Goal: Complete application form

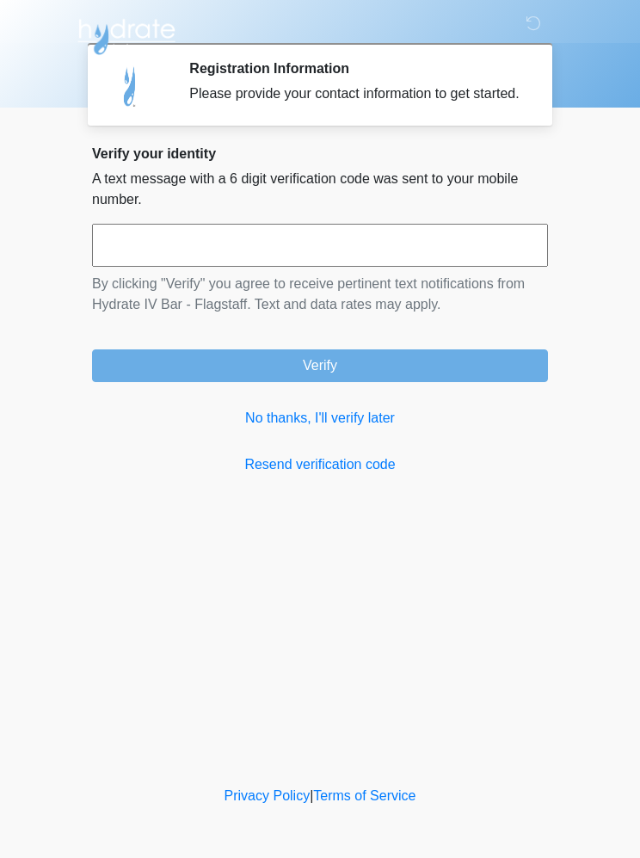
click at [189, 267] on input "text" at bounding box center [320, 245] width 456 height 43
type input "******"
click at [398, 382] on button "Verify" at bounding box center [320, 365] width 456 height 33
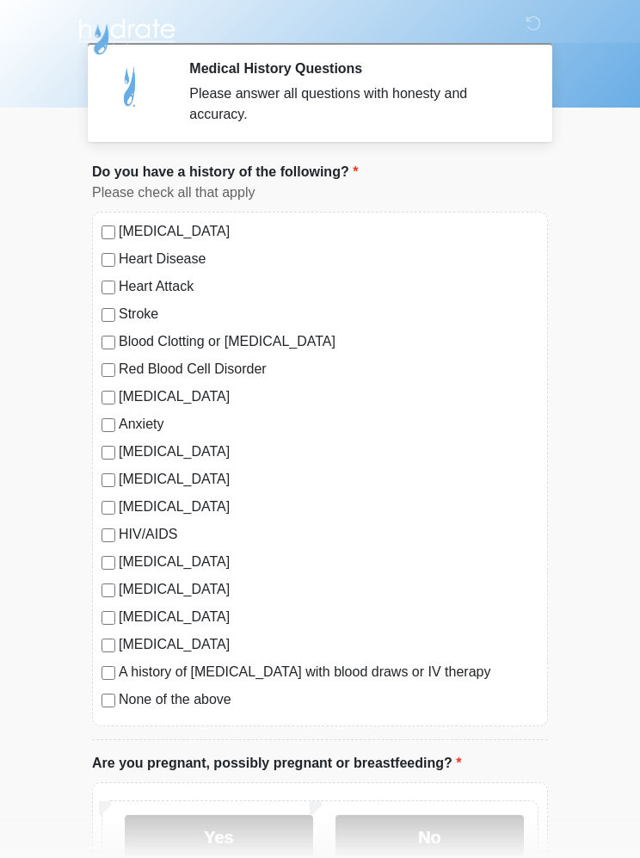
click at [450, 838] on label "No" at bounding box center [429, 836] width 188 height 43
click at [465, 834] on label "No" at bounding box center [429, 836] width 188 height 43
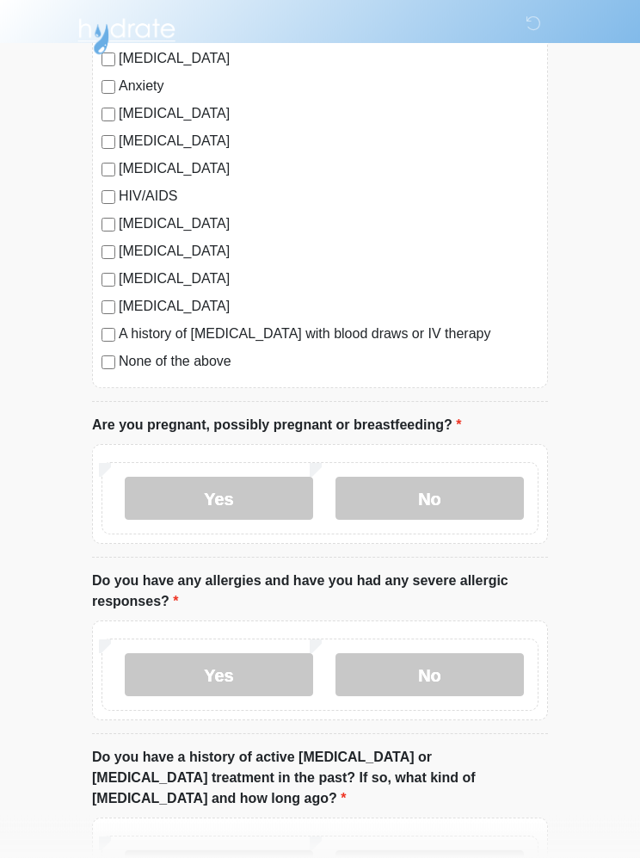
scroll to position [341, 0]
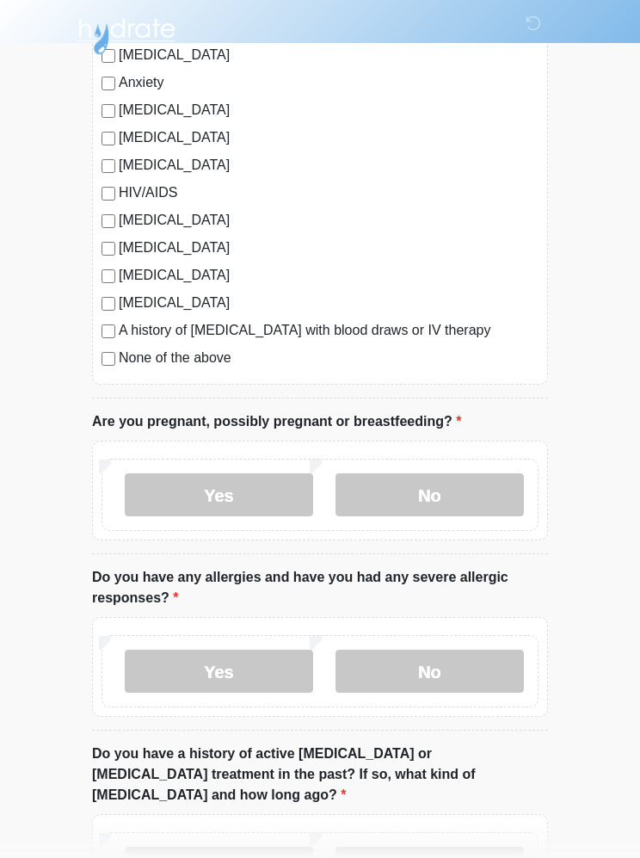
click at [477, 674] on label "No" at bounding box center [429, 671] width 188 height 43
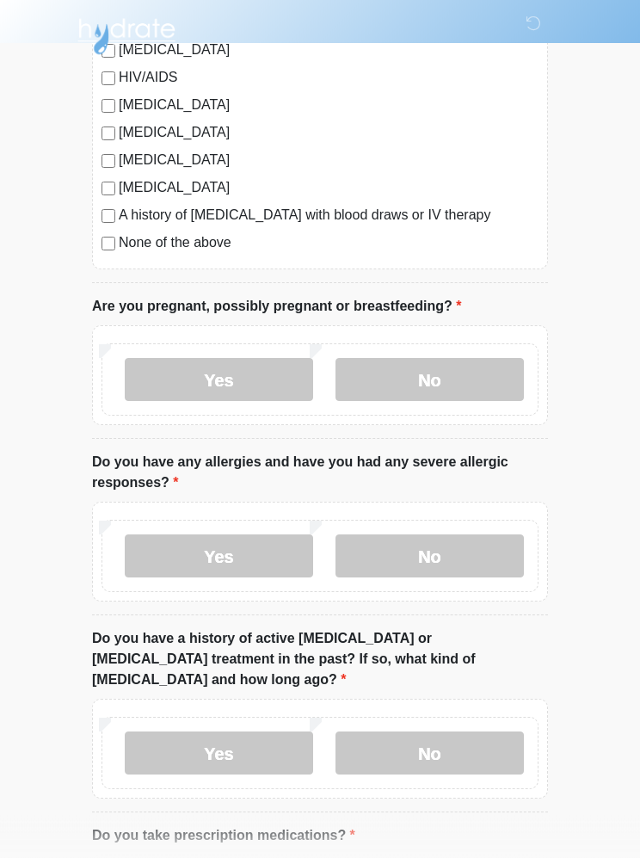
scroll to position [471, 0]
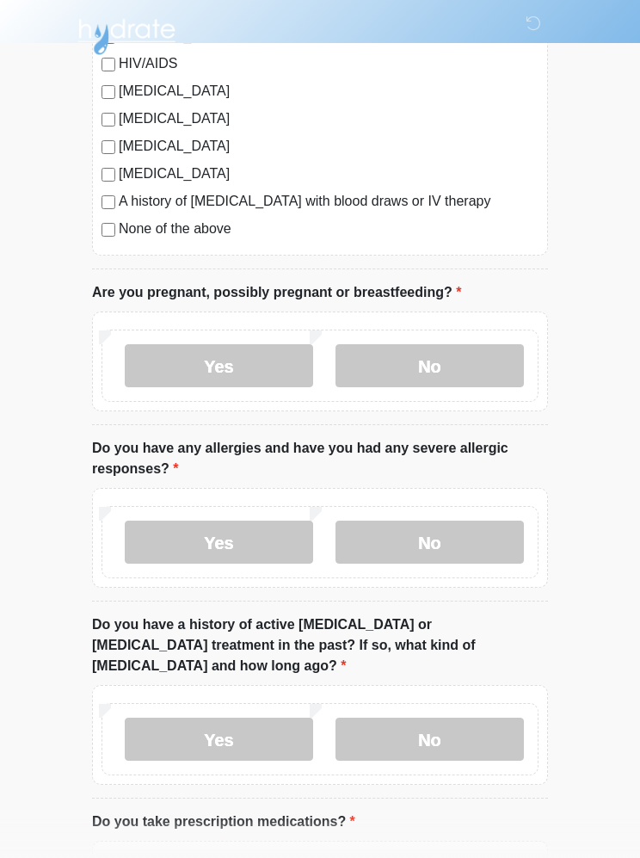
click at [472, 717] on label "No" at bounding box center [429, 738] width 188 height 43
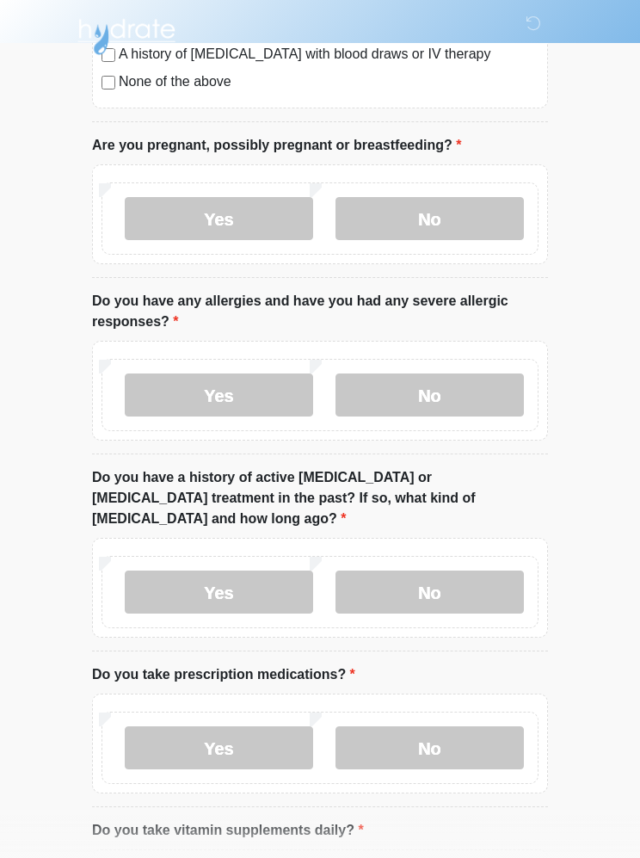
scroll to position [619, 0]
click at [240, 725] on label "Yes" at bounding box center [219, 746] width 188 height 43
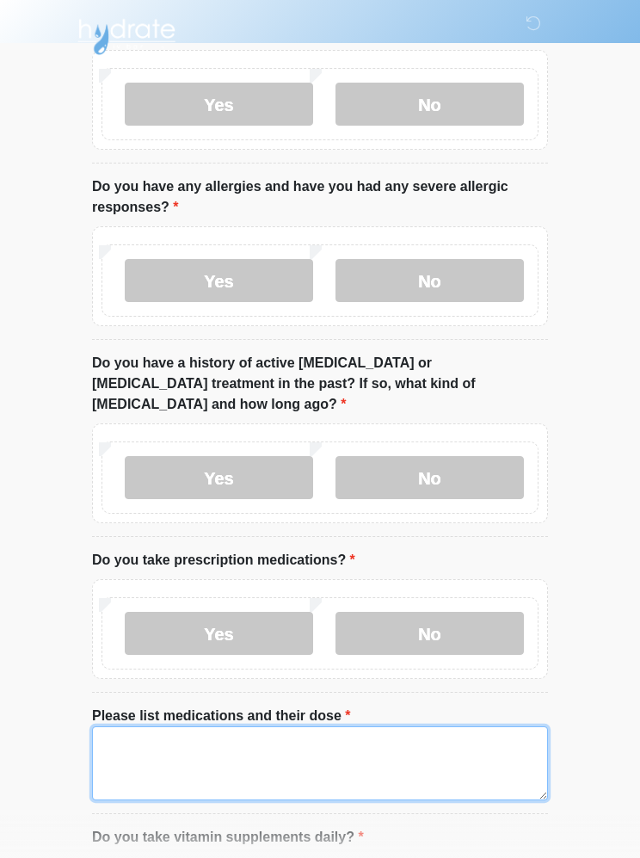
click at [259, 729] on textarea "Please list medications and their dose" at bounding box center [320, 763] width 456 height 74
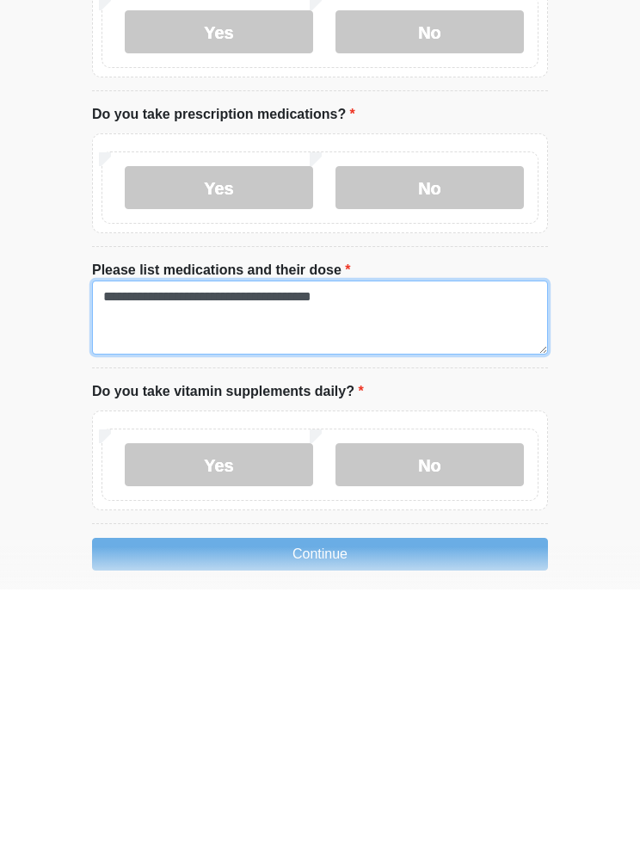
type textarea "**********"
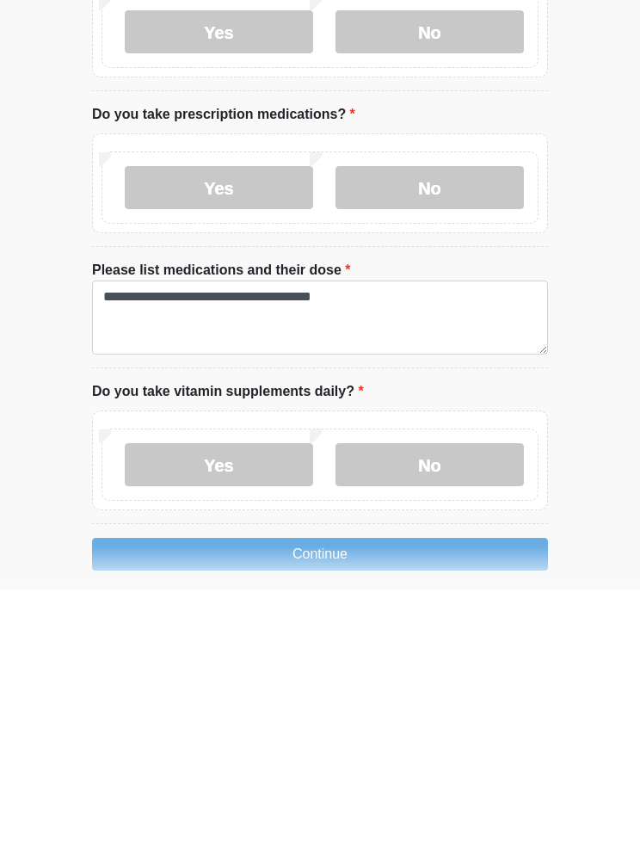
click at [232, 711] on label "Yes" at bounding box center [219, 732] width 188 height 43
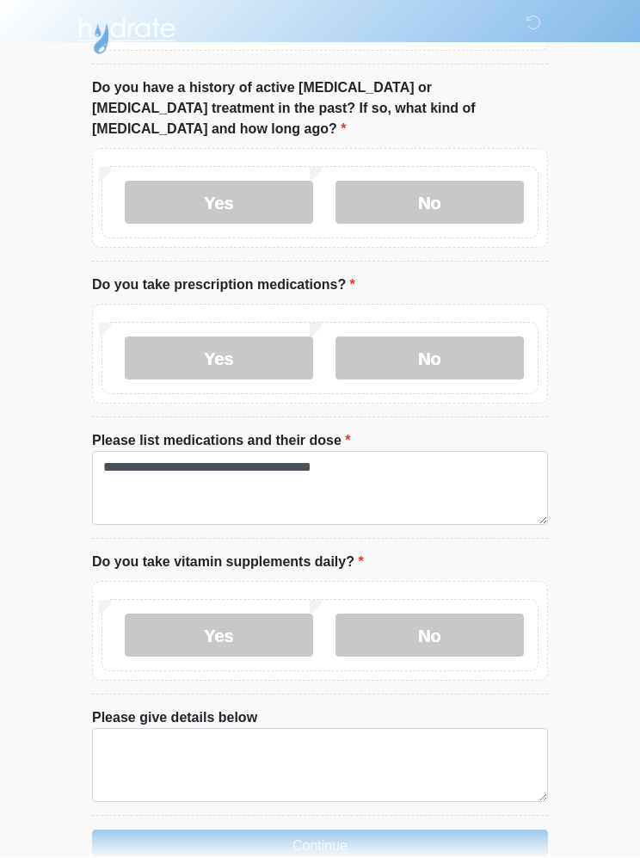
scroll to position [1006, 0]
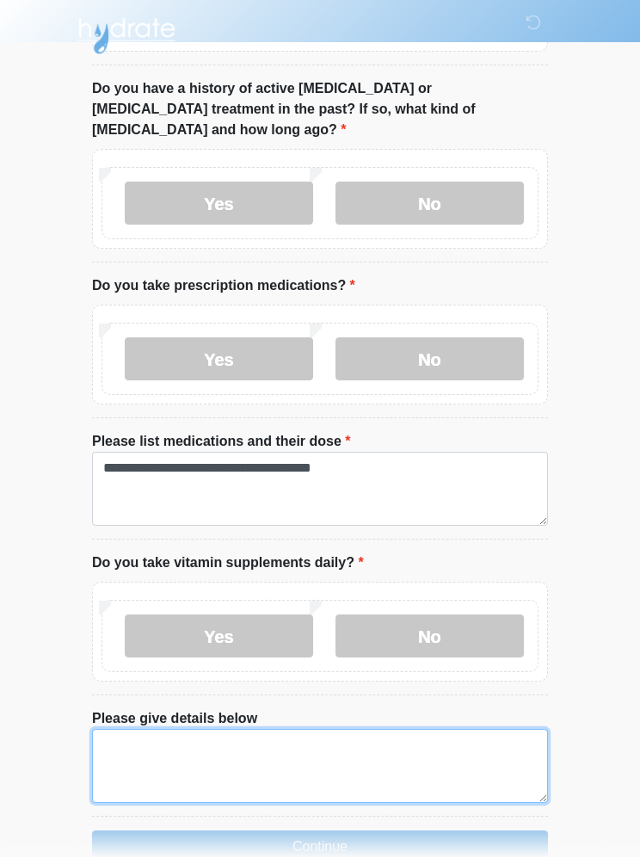
click at [238, 734] on textarea "Please give details below" at bounding box center [320, 766] width 456 height 74
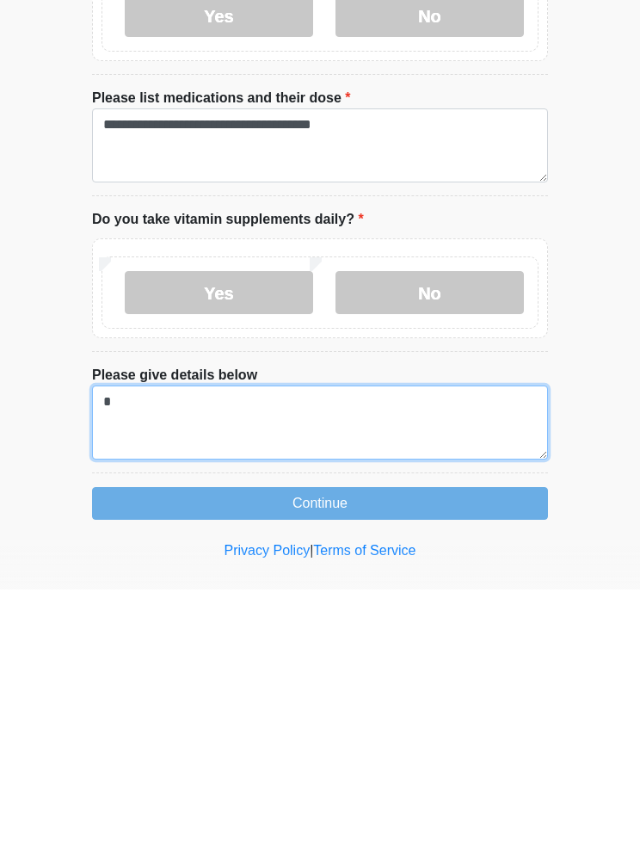
scroll to position [1080, 0]
type textarea "**********"
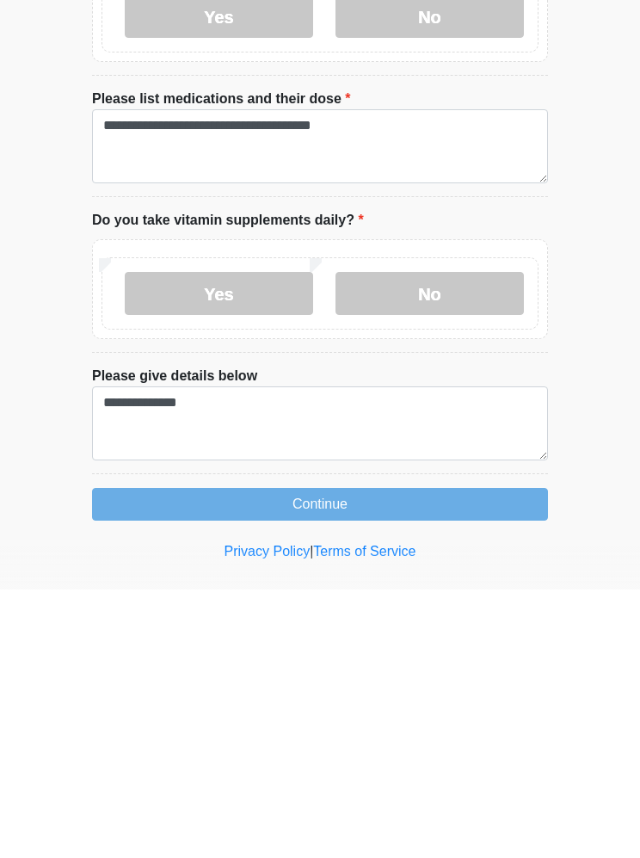
click at [385, 756] on button "Continue" at bounding box center [320, 772] width 456 height 33
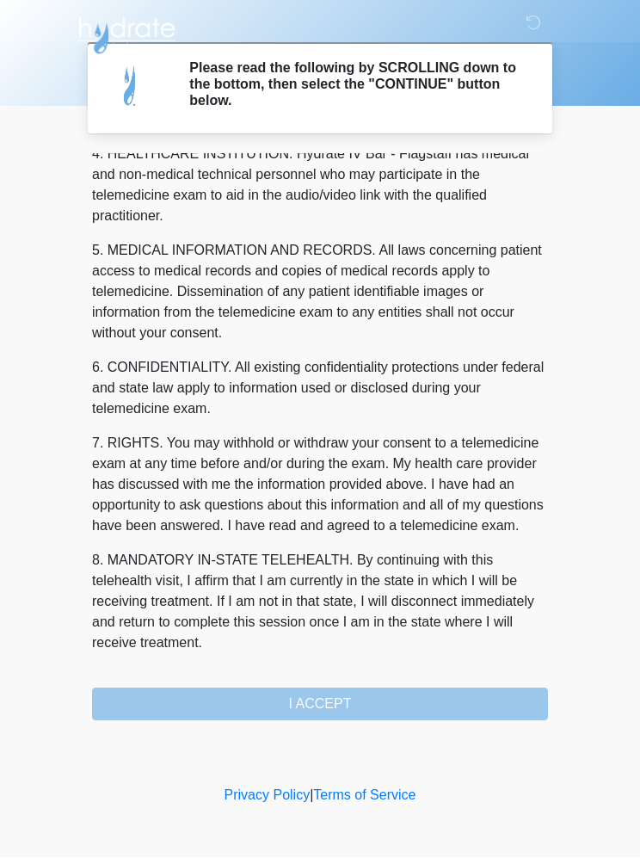
scroll to position [505, 0]
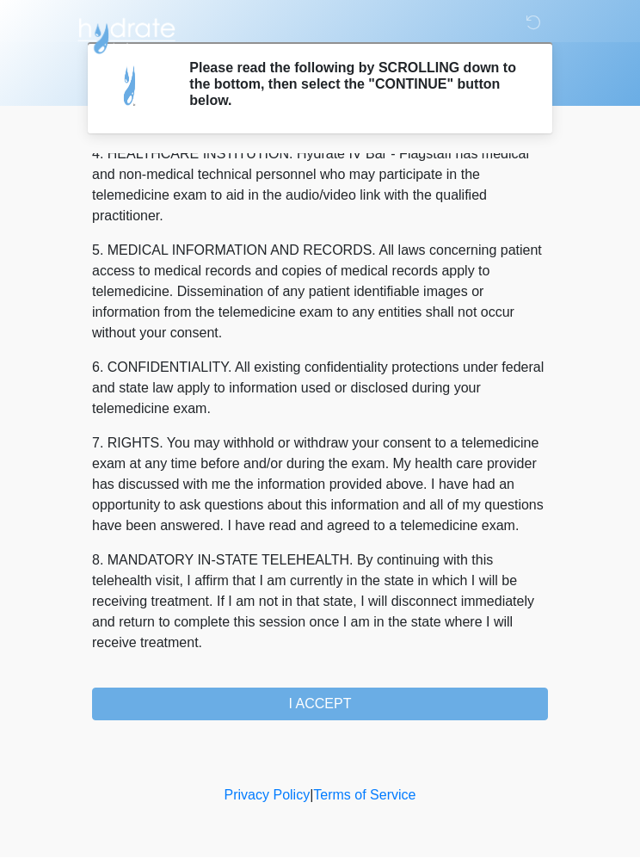
click at [372, 699] on button "I ACCEPT" at bounding box center [320, 704] width 456 height 33
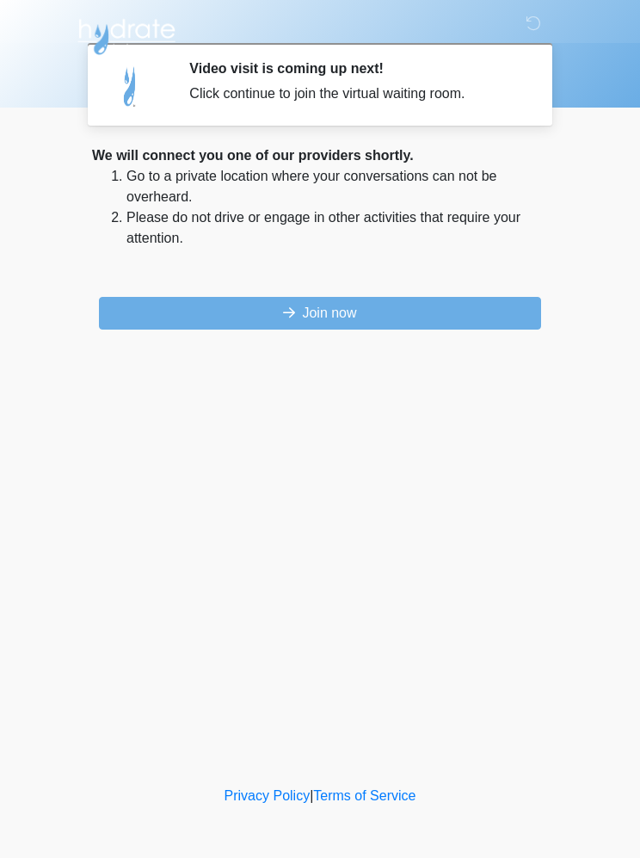
click at [397, 315] on button "Join now" at bounding box center [320, 313] width 442 height 33
